Goal: Transaction & Acquisition: Purchase product/service

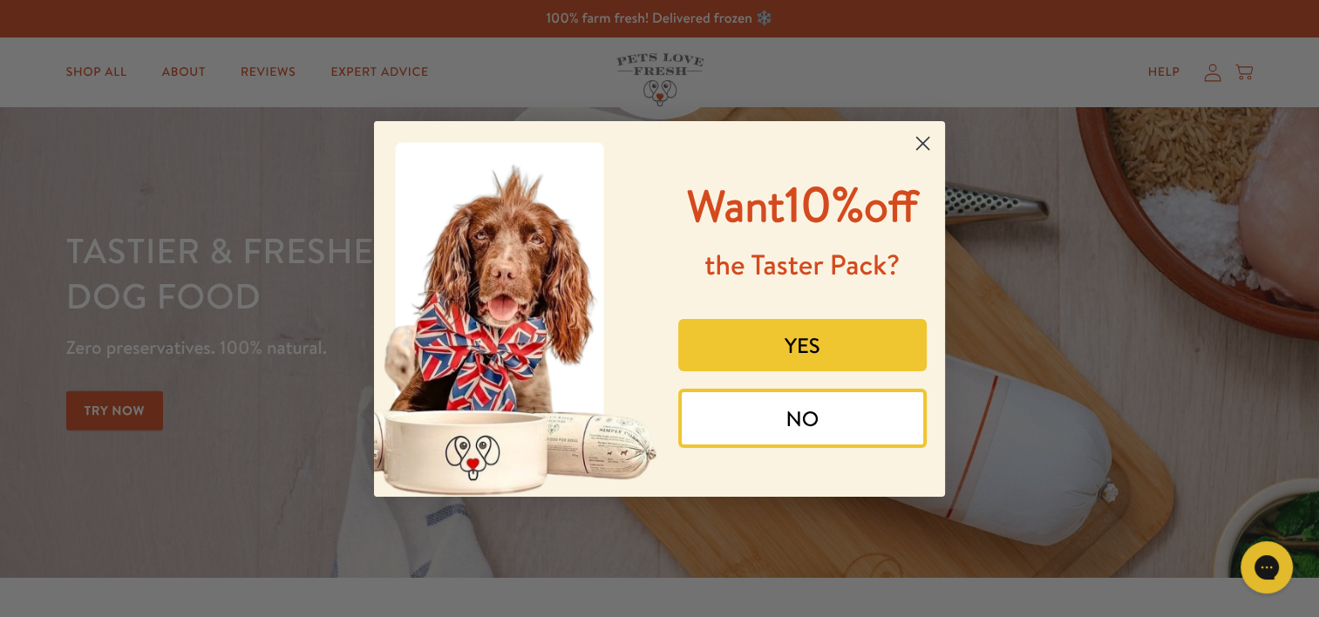
click at [96, 70] on div "Close dialog Want 10% off the Taster Pack? YES NO Submit" at bounding box center [659, 308] width 1319 height 617
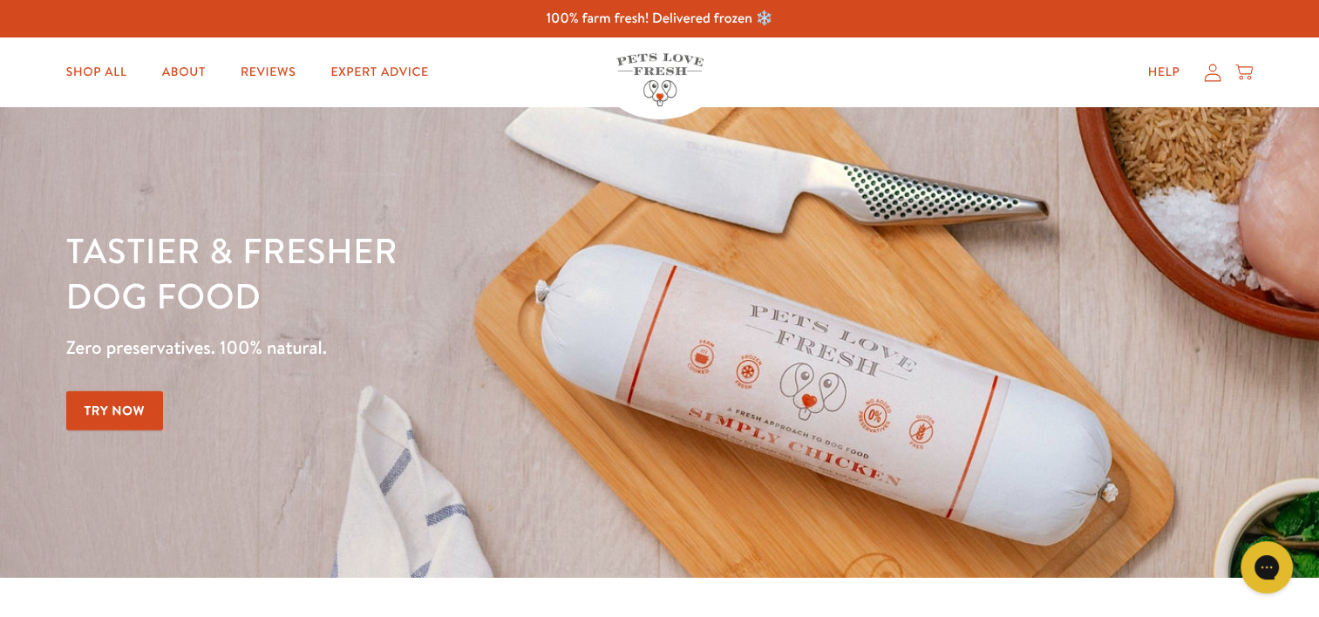
click at [110, 412] on link "Try Now" at bounding box center [115, 410] width 98 height 39
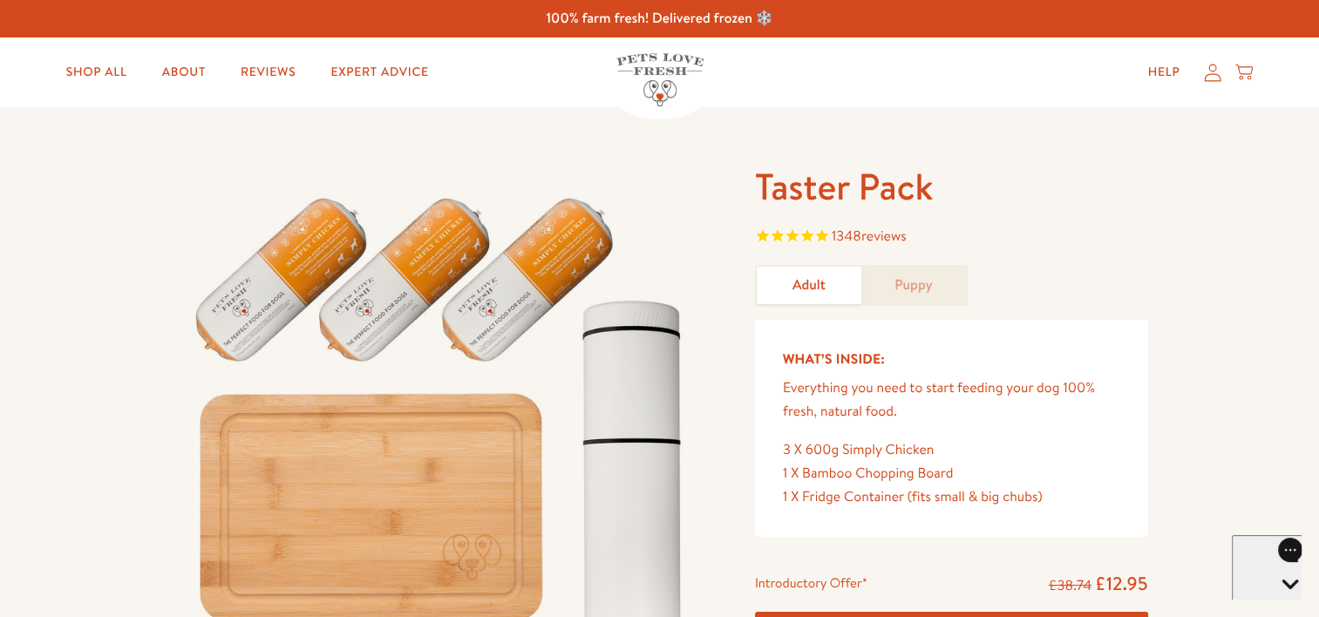
click at [821, 283] on link "Adult" at bounding box center [809, 285] width 105 height 37
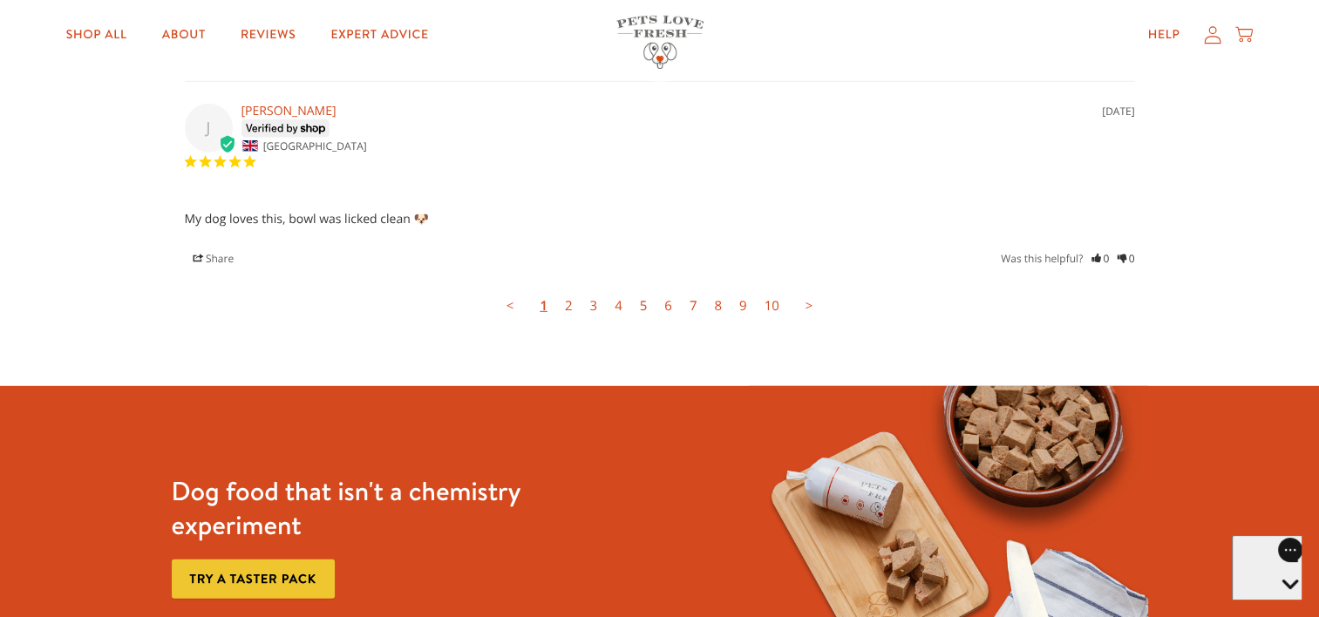
scroll to position [5144, 0]
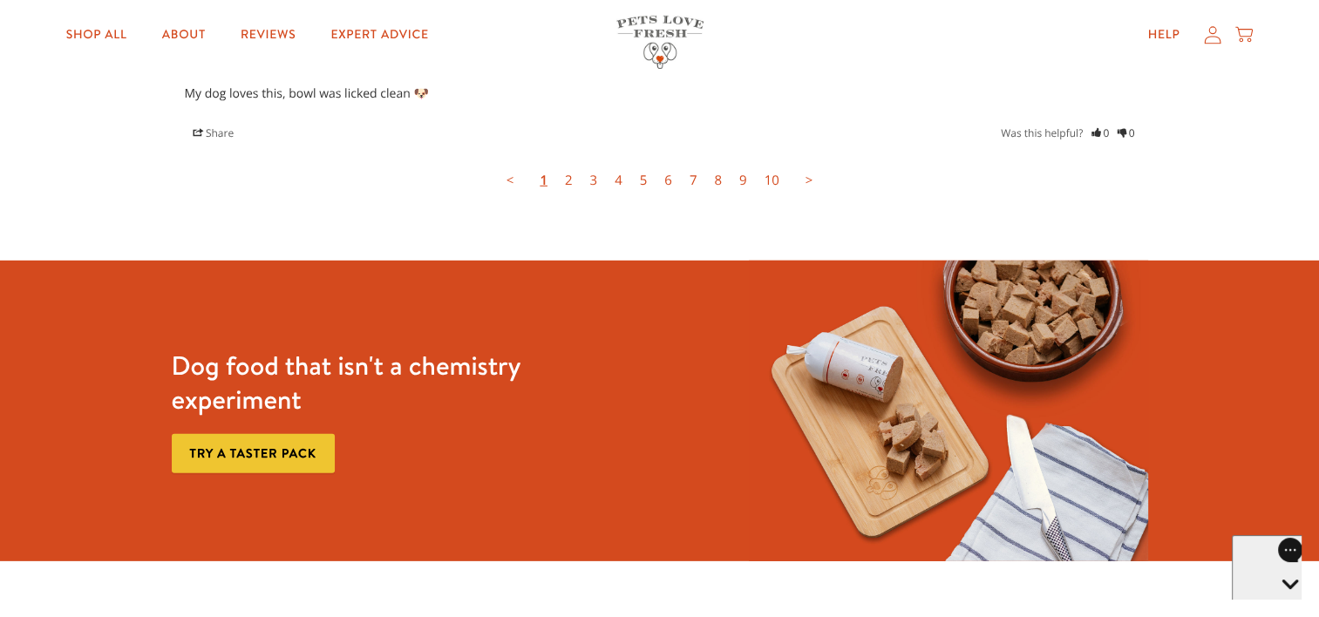
click at [568, 173] on link "2" at bounding box center [568, 180] width 25 height 35
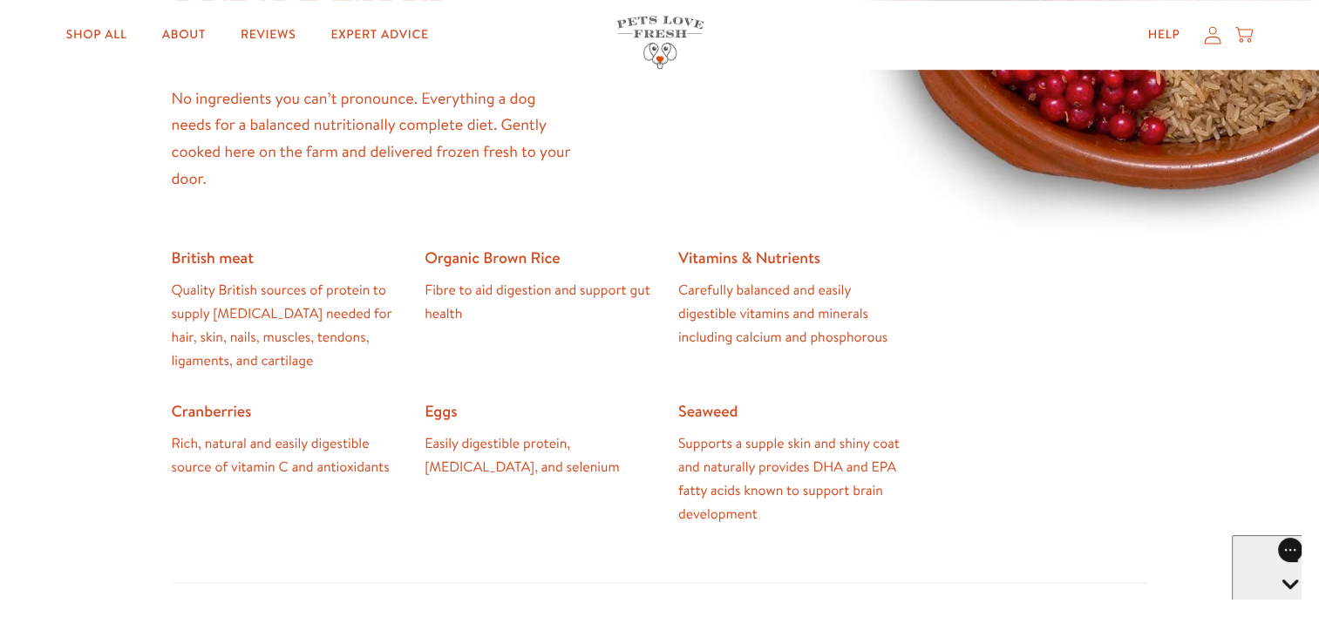
scroll to position [0, 0]
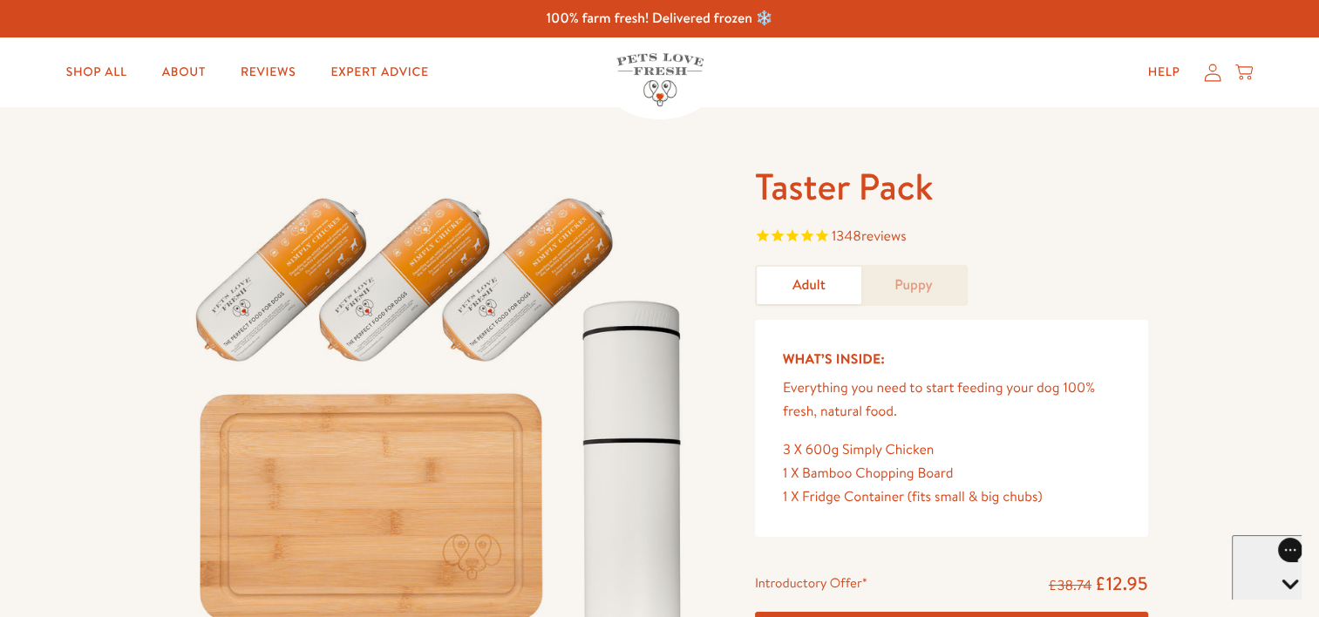
click at [1249, 75] on icon at bounding box center [1243, 72] width 17 height 19
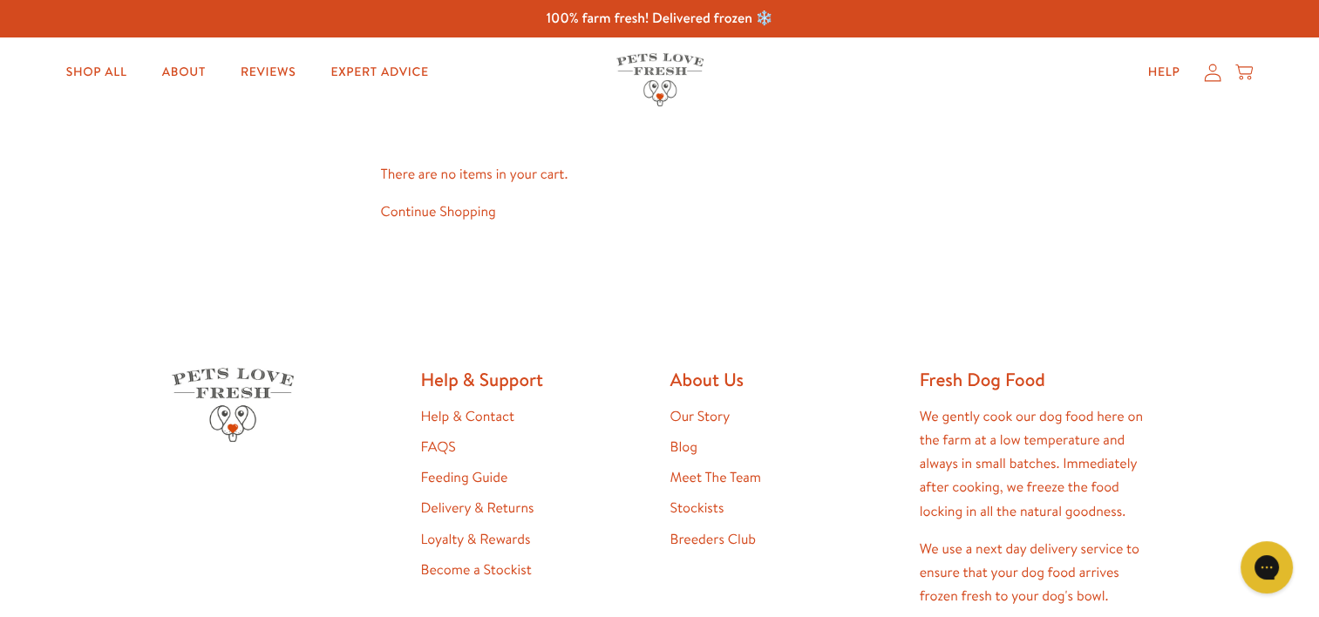
click at [436, 210] on link "Continue Shopping" at bounding box center [438, 211] width 115 height 19
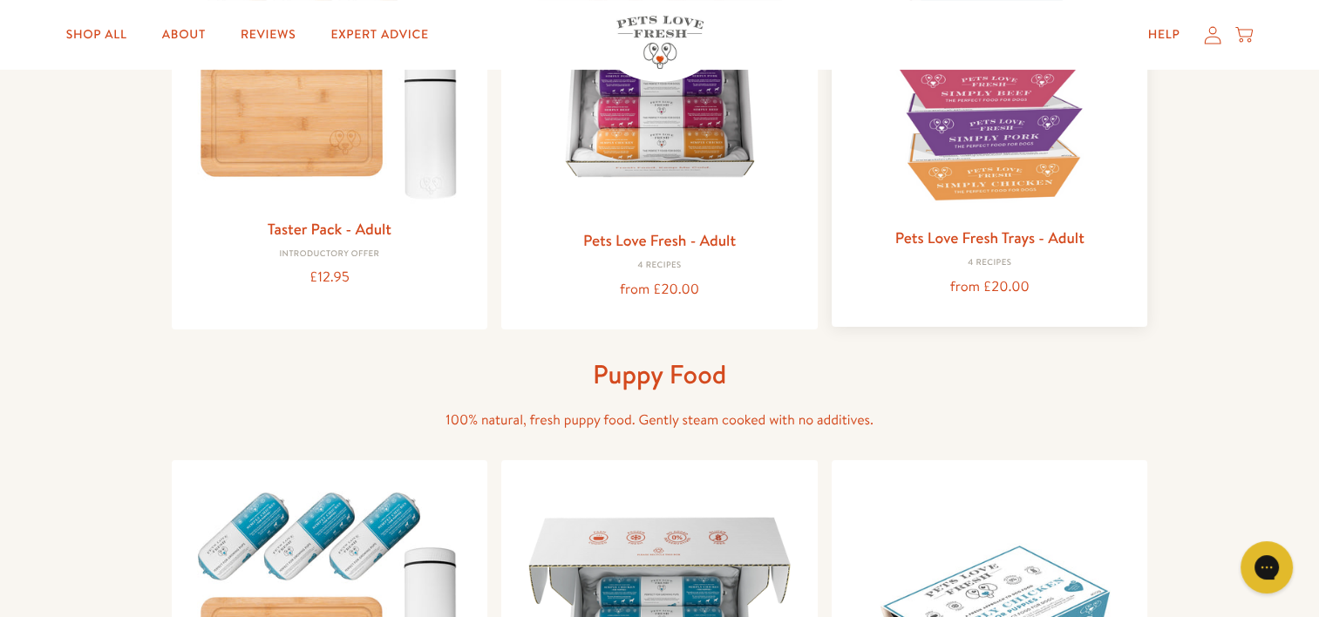
scroll to position [349, 0]
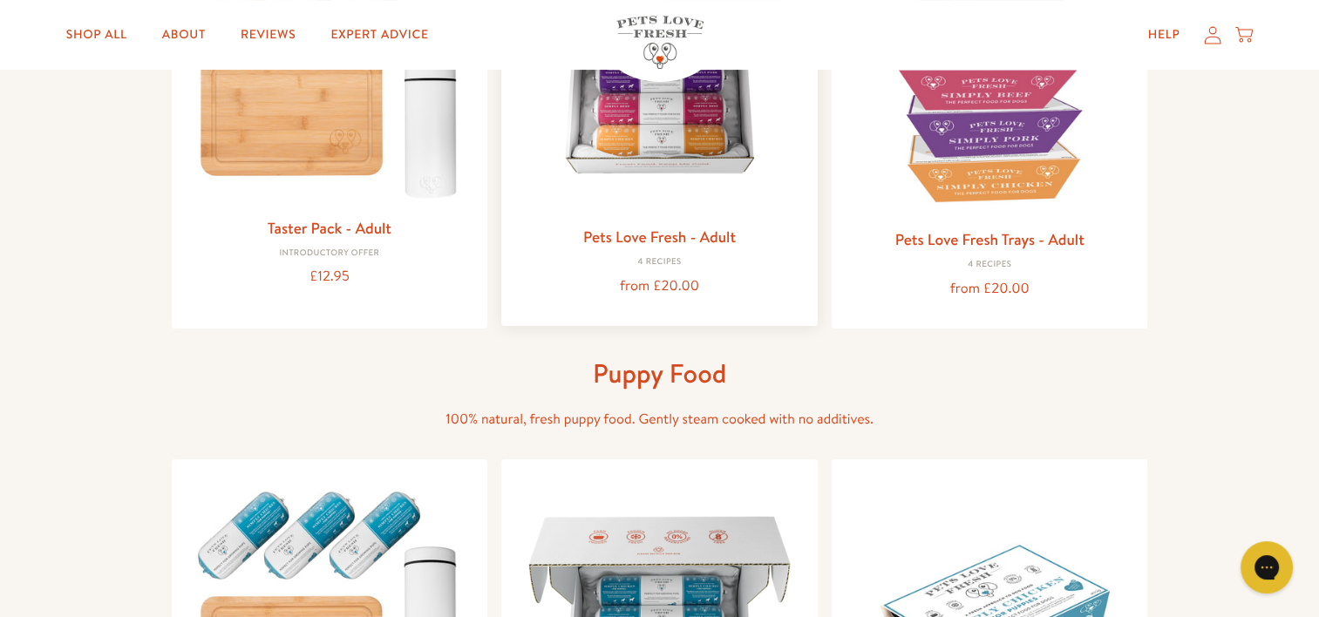
click at [652, 240] on link "Pets Love Fresh - Adult" at bounding box center [659, 237] width 153 height 22
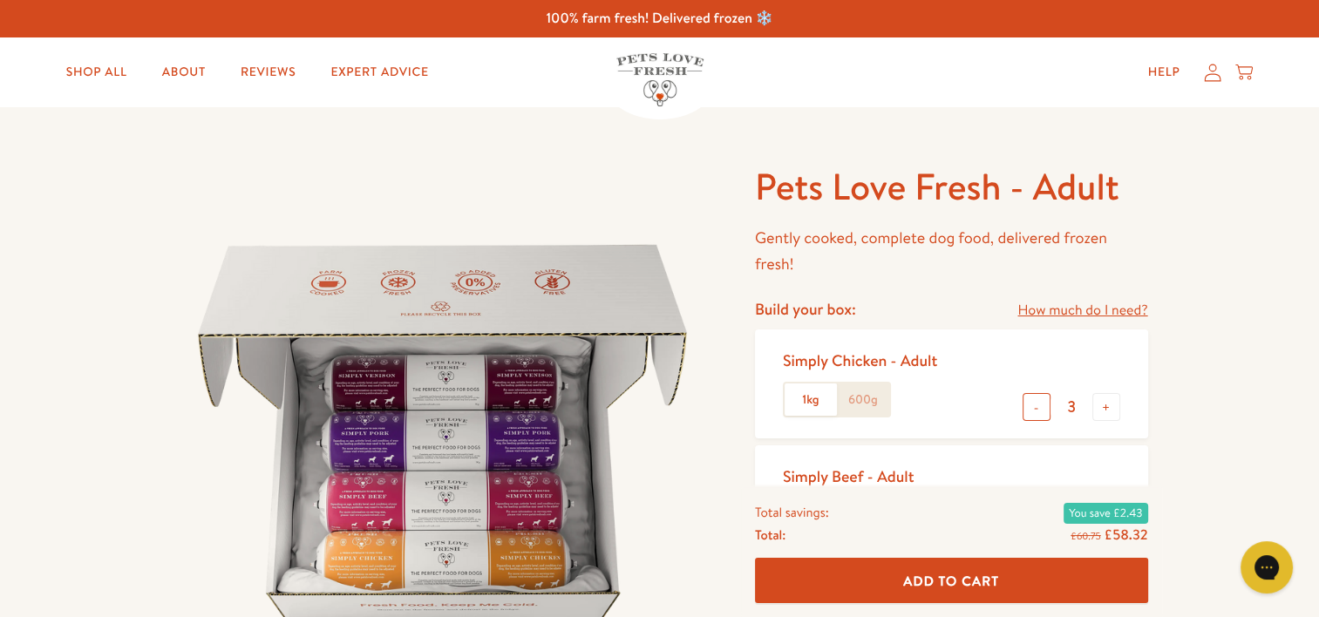
click at [1040, 412] on button "-" at bounding box center [1037, 407] width 28 height 28
type input "1"
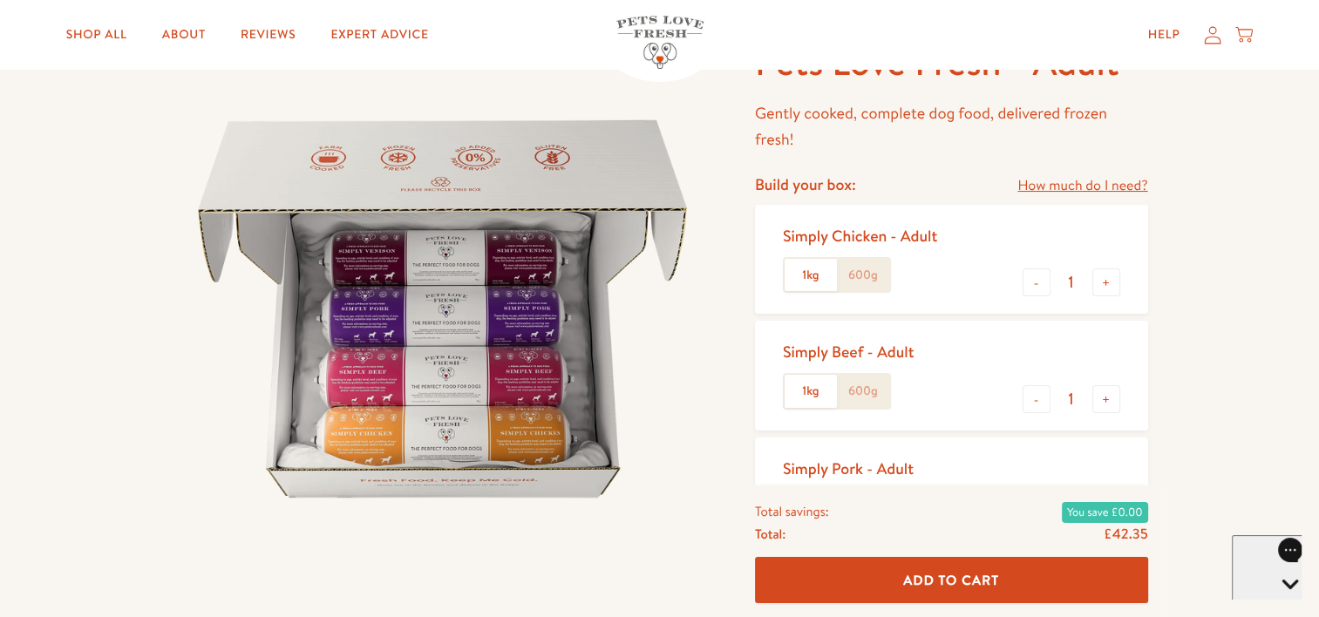
scroll to position [87, 0]
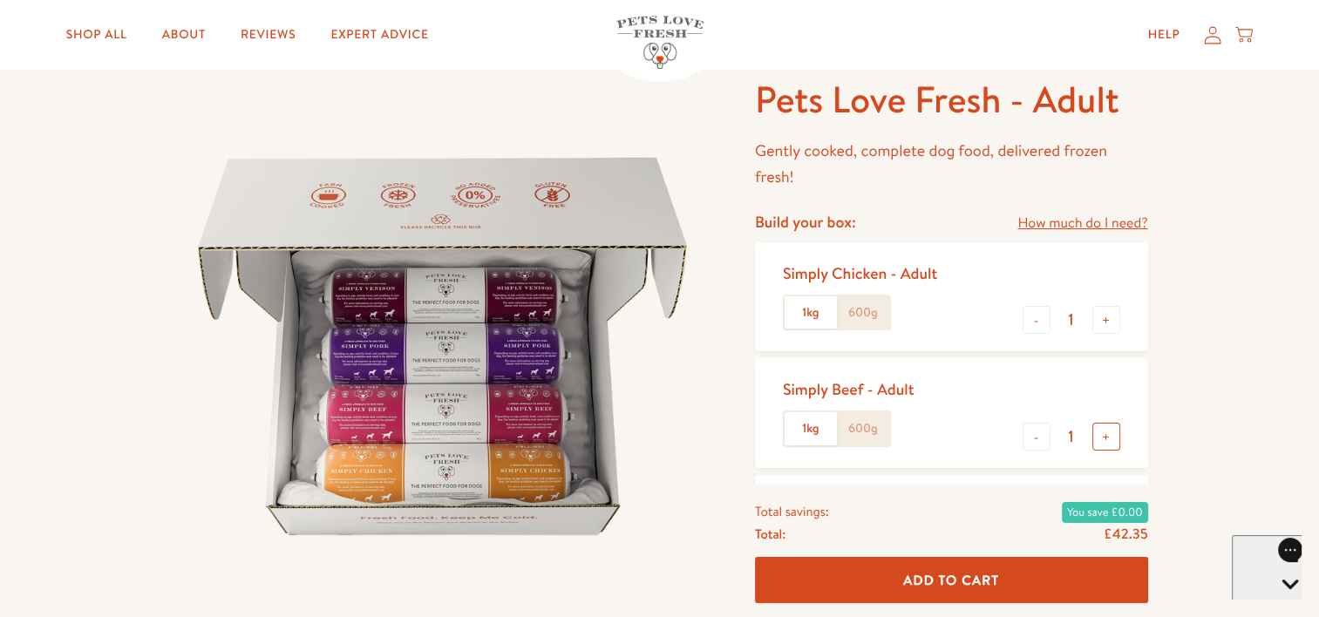
click at [1103, 436] on button "+" at bounding box center [1106, 437] width 28 height 28
click at [1035, 436] on button "-" at bounding box center [1037, 437] width 28 height 28
type input "0"
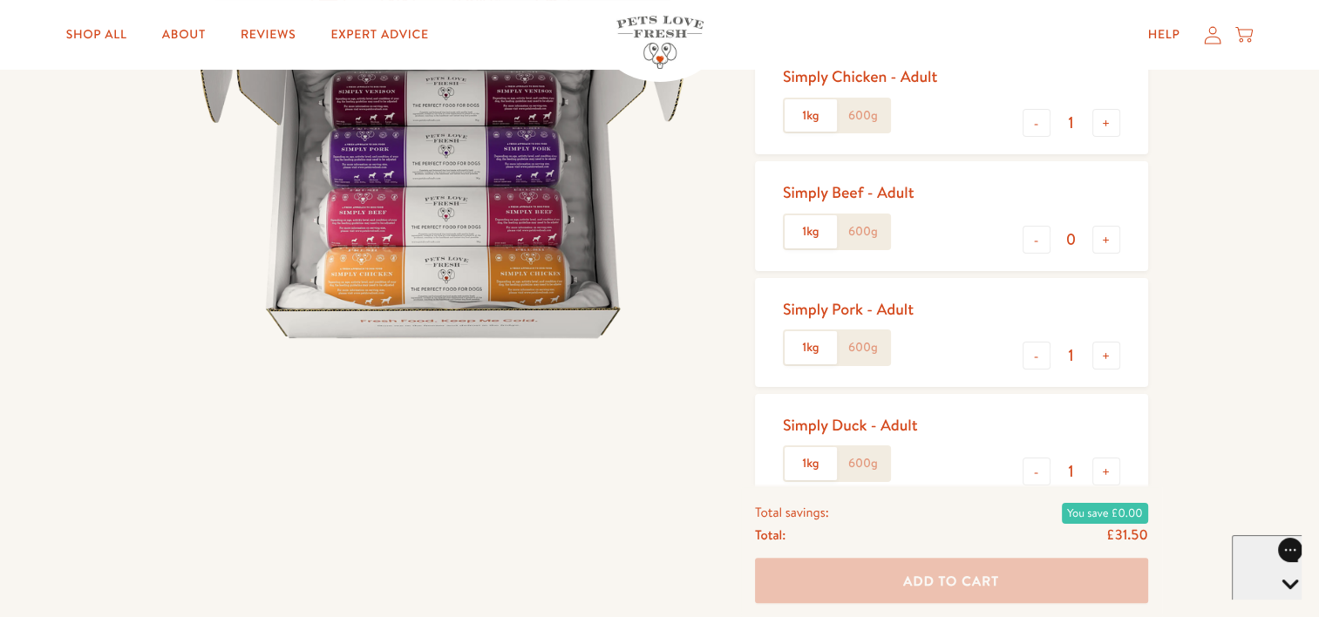
scroll to position [349, 0]
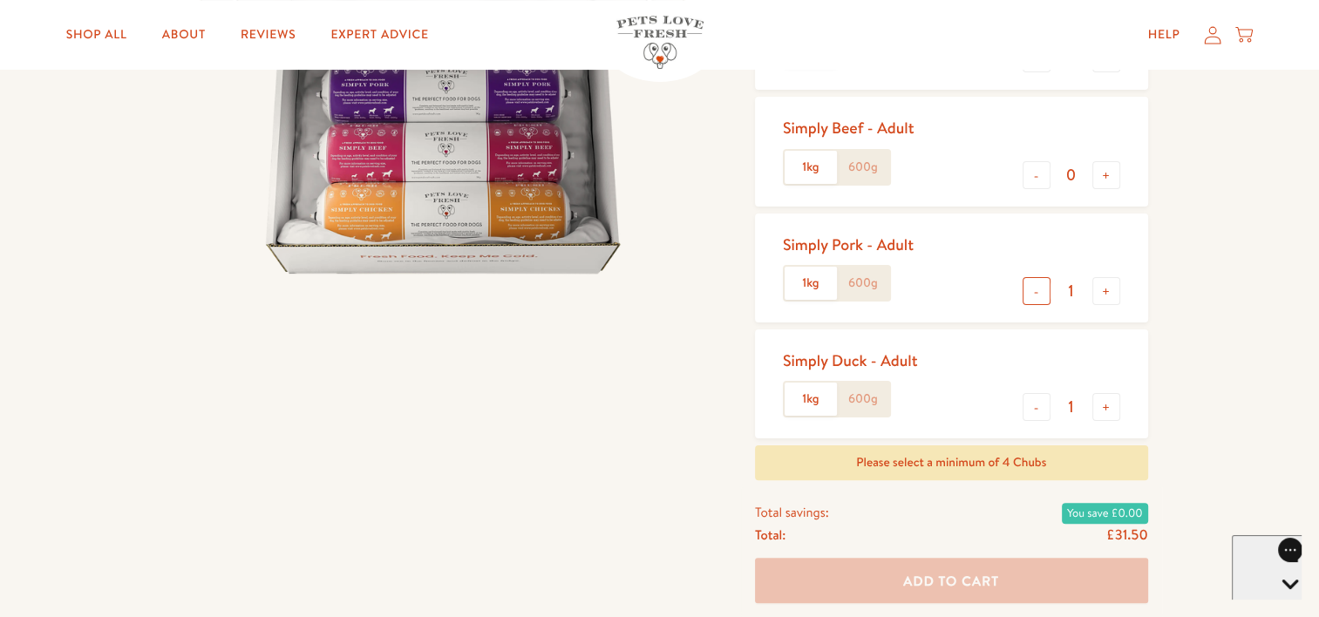
click at [1035, 289] on button "-" at bounding box center [1037, 291] width 28 height 28
type input "0"
click at [1029, 397] on button "-" at bounding box center [1037, 407] width 28 height 28
type input "0"
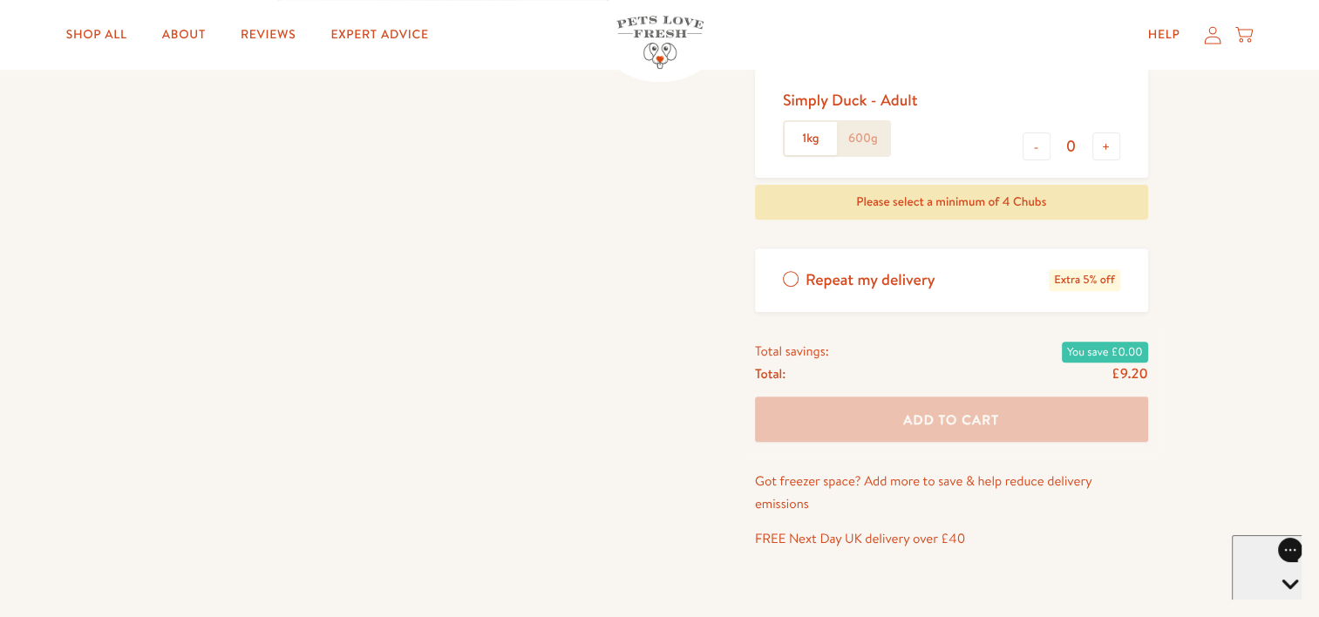
scroll to position [610, 0]
click at [1126, 371] on span "£9.20" at bounding box center [1130, 373] width 37 height 19
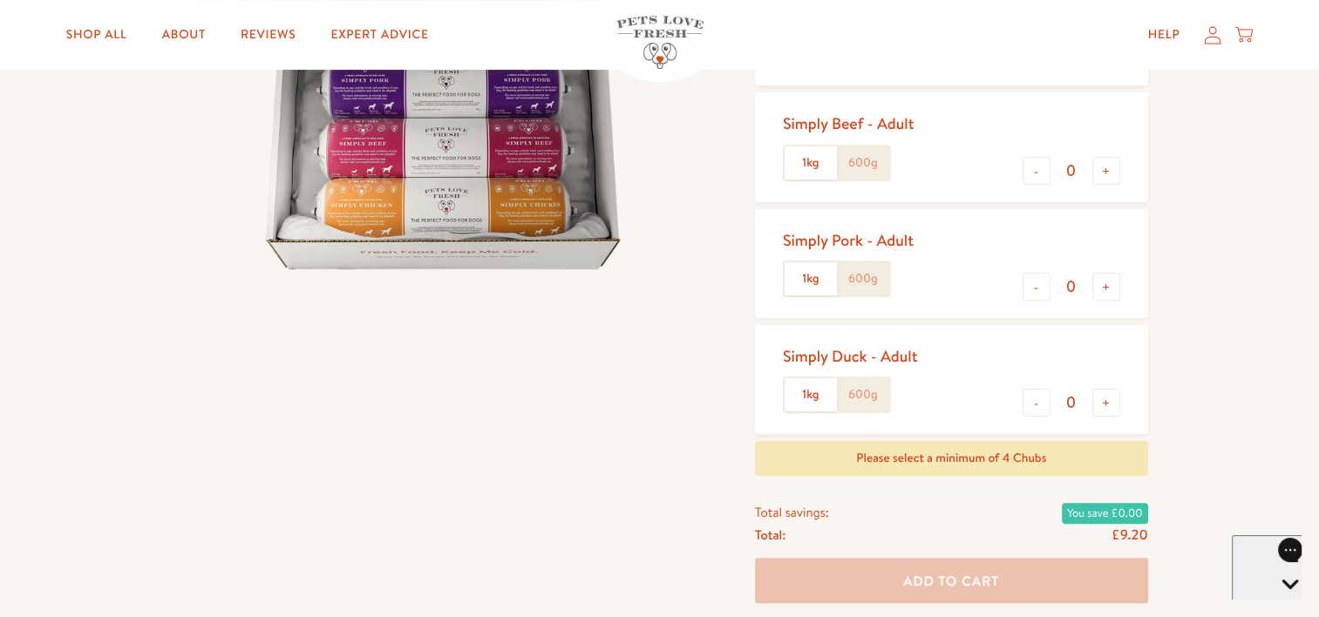
scroll to position [188, 0]
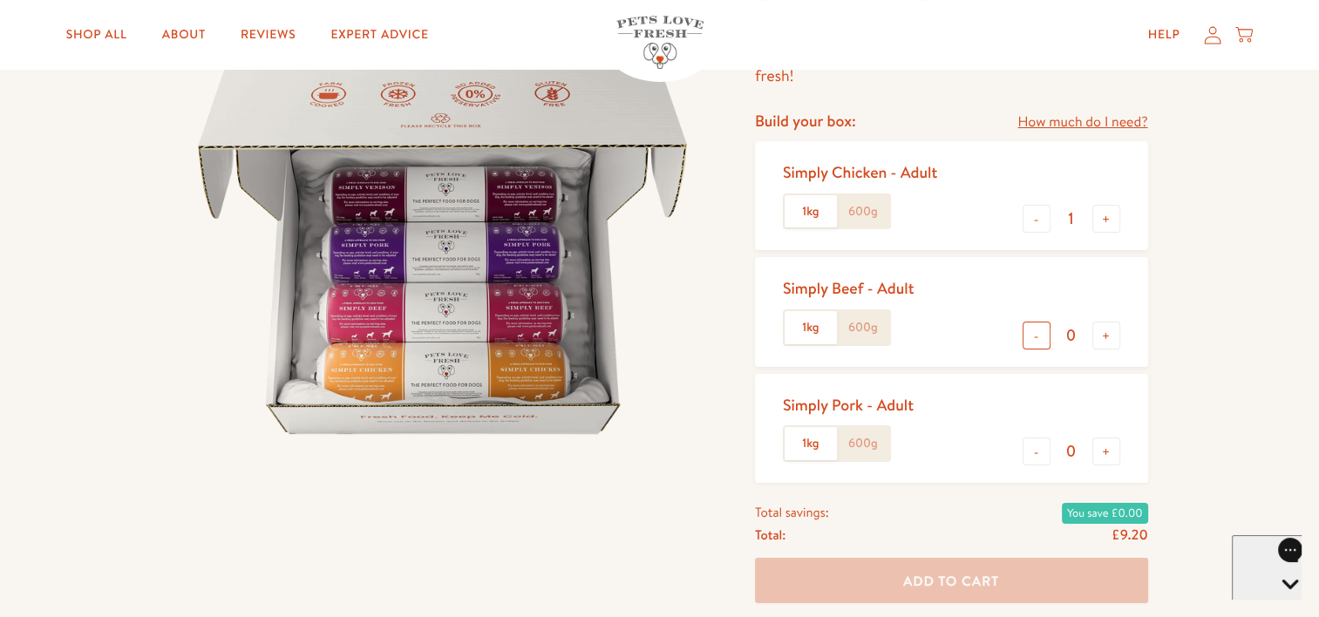
click at [1035, 337] on button "-" at bounding box center [1037, 336] width 28 height 28
click at [1109, 331] on button "+" at bounding box center [1106, 336] width 28 height 28
type input "1"
click at [1108, 453] on button "+" at bounding box center [1106, 452] width 28 height 28
type input "1"
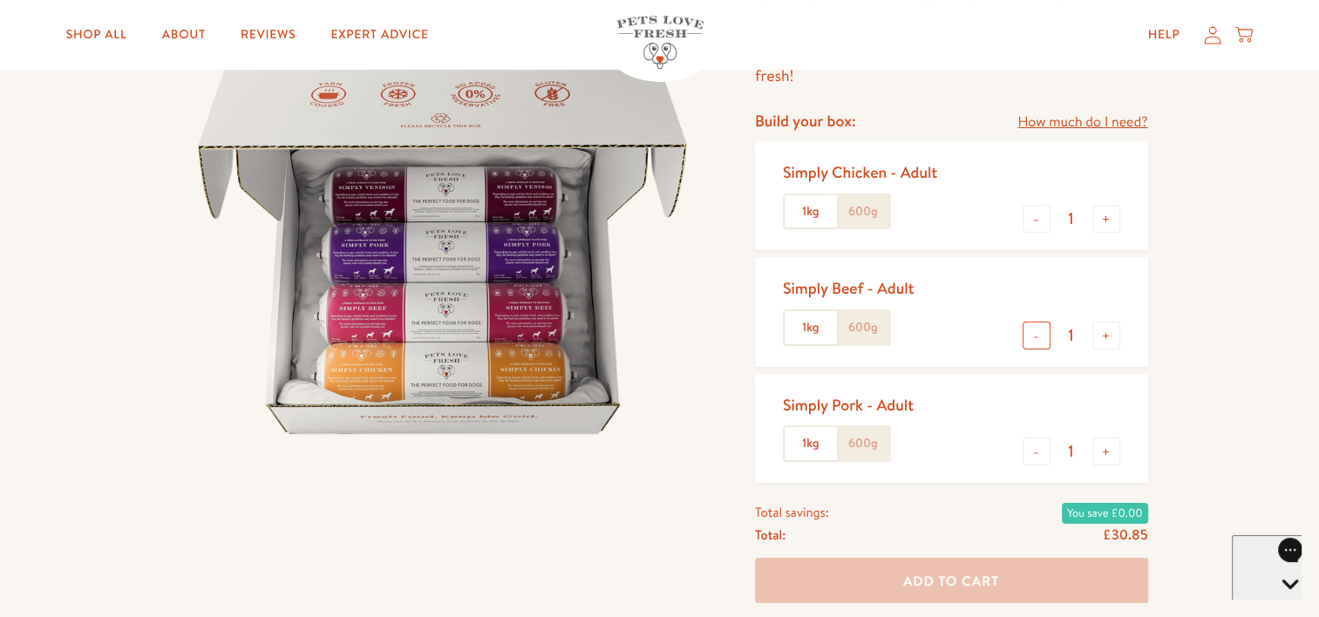
click at [1032, 337] on button "-" at bounding box center [1037, 336] width 28 height 28
type input "0"
click at [1037, 456] on button "-" at bounding box center [1037, 452] width 28 height 28
type input "0"
click at [1104, 221] on button "+" at bounding box center [1106, 219] width 28 height 28
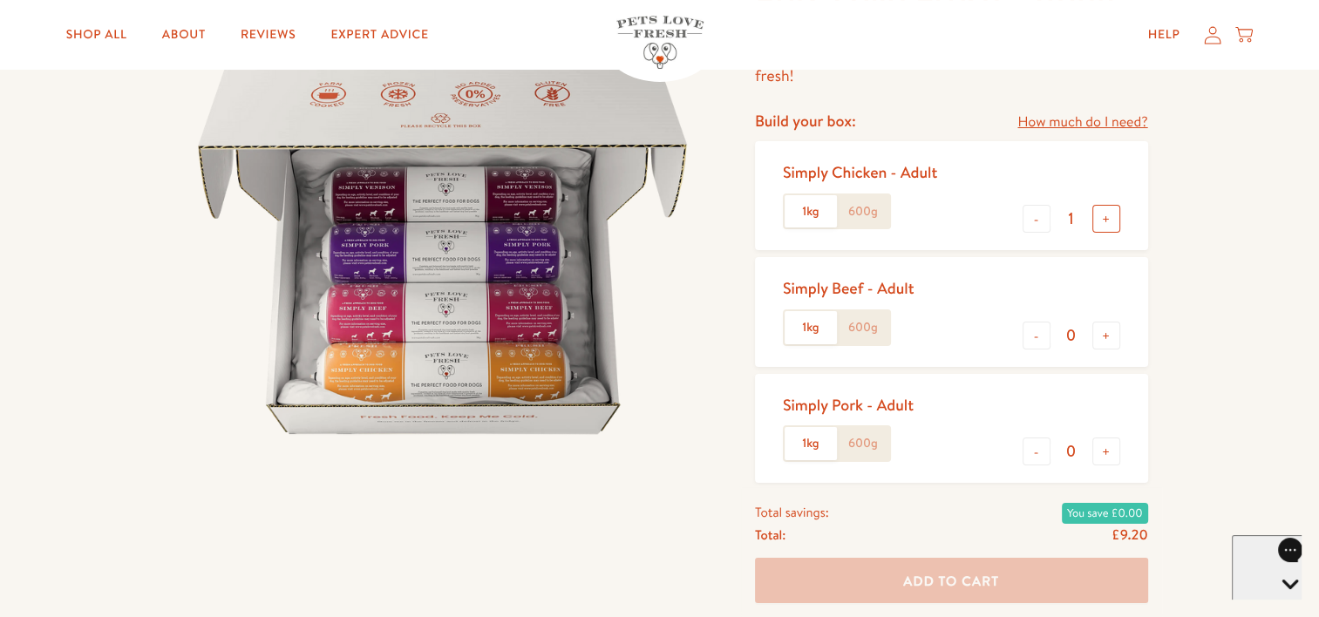
type input "2"
click at [1108, 331] on button "+" at bounding box center [1106, 336] width 28 height 28
click at [1106, 335] on button "+" at bounding box center [1106, 336] width 28 height 28
type input "2"
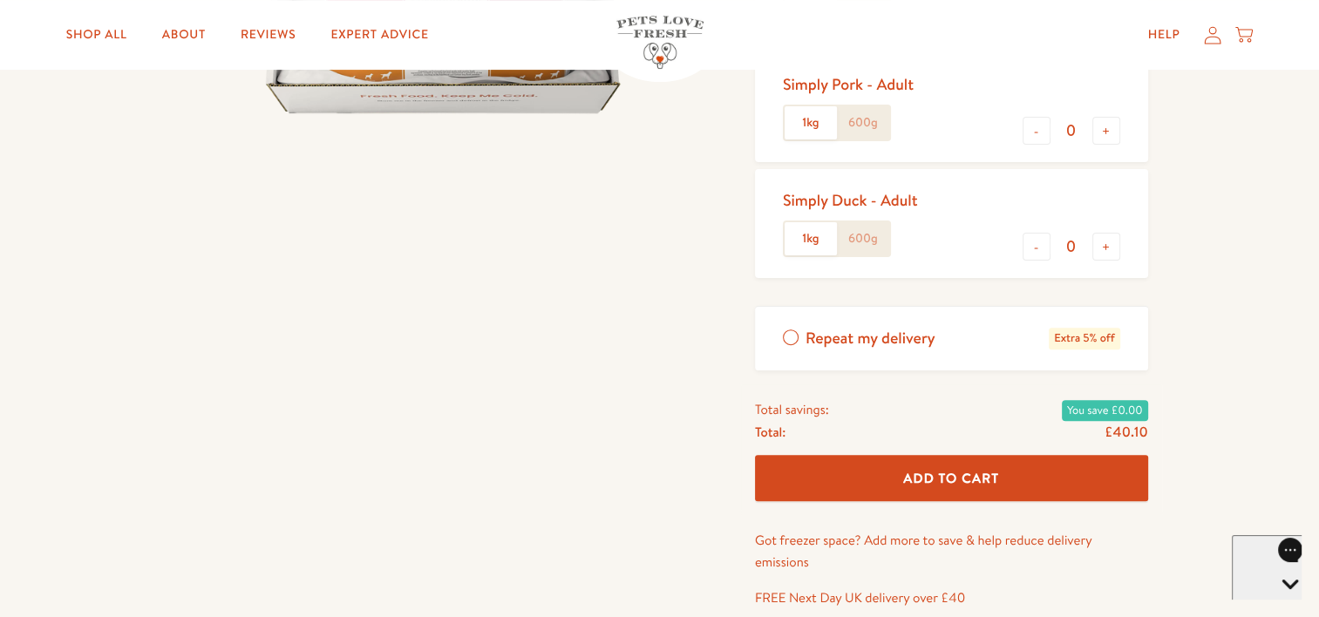
scroll to position [537, 0]
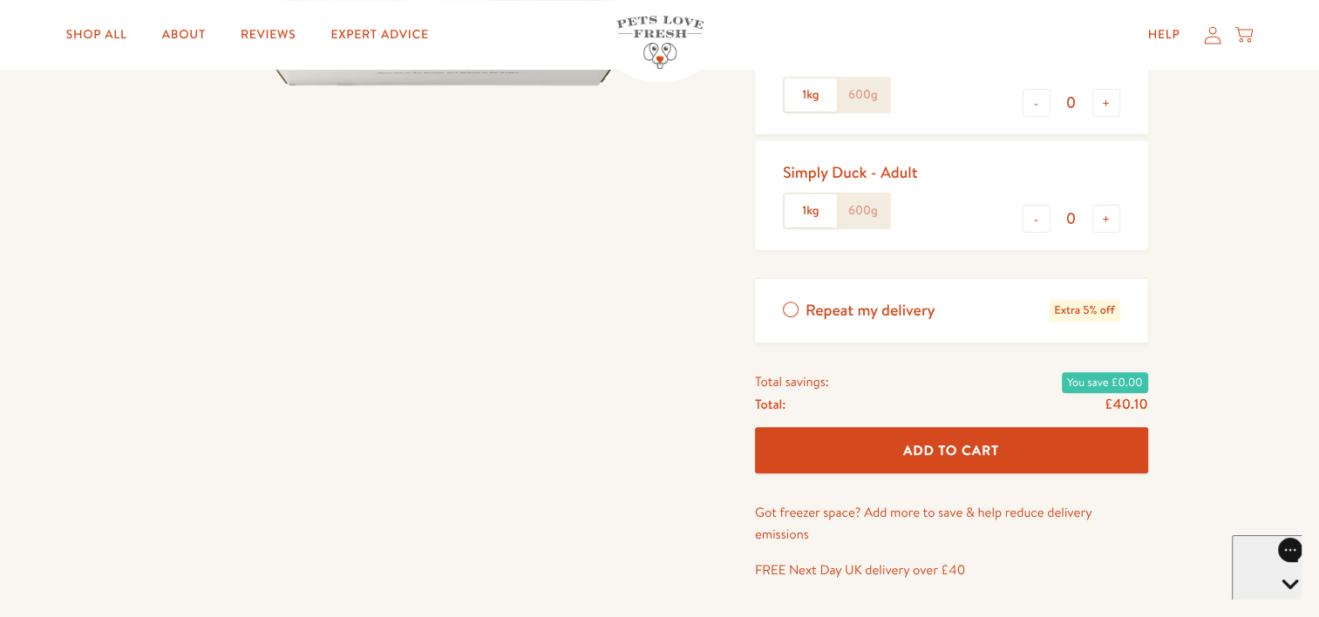
click at [930, 444] on span "Add To Cart" at bounding box center [951, 450] width 96 height 18
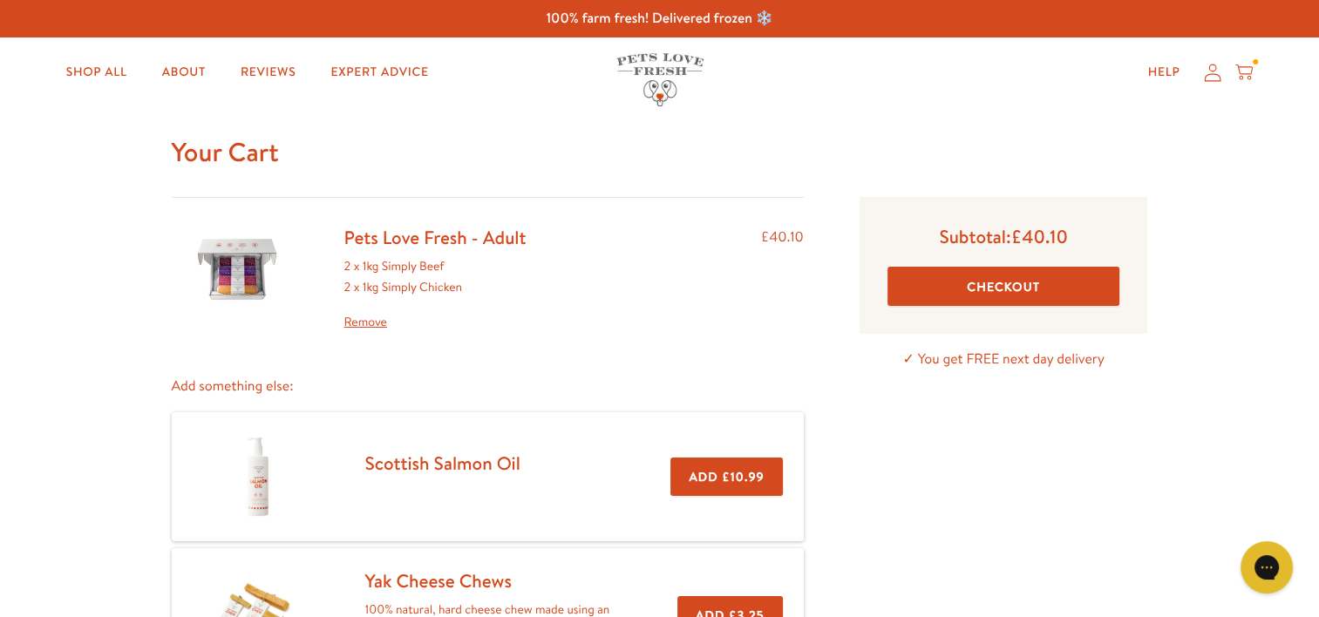
click at [1241, 72] on icon at bounding box center [1243, 72] width 17 height 19
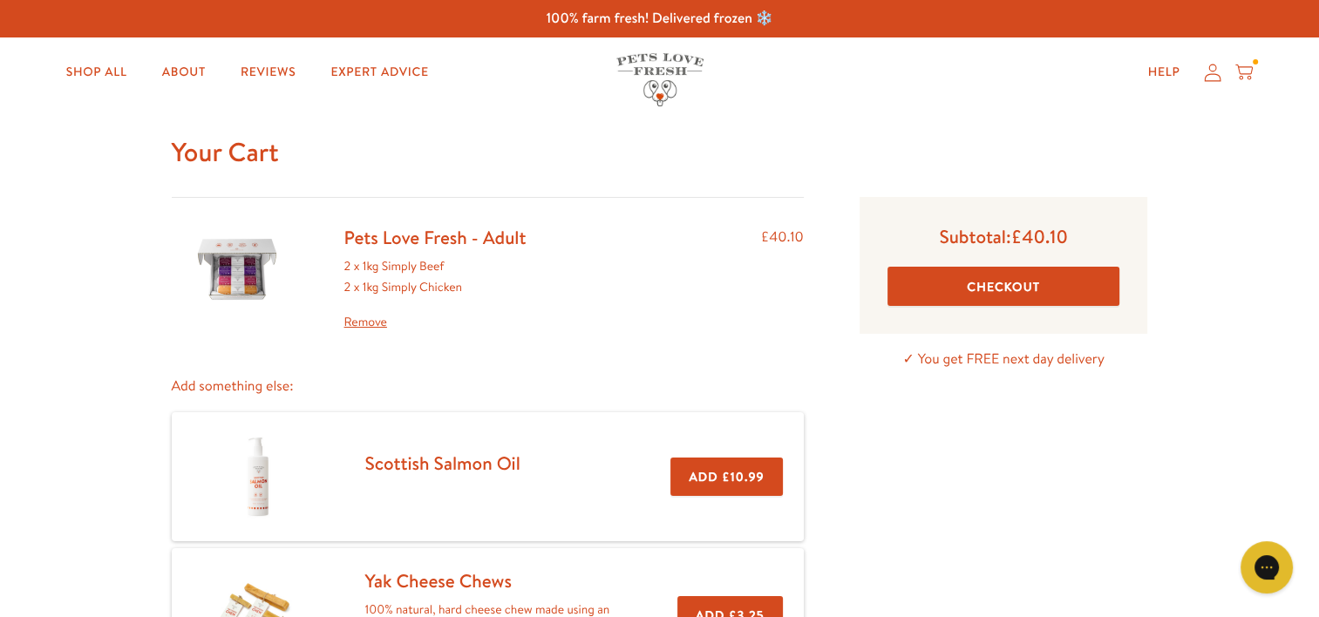
click at [376, 322] on link "Remove" at bounding box center [435, 322] width 182 height 21
